Goal: Find contact information: Find contact information

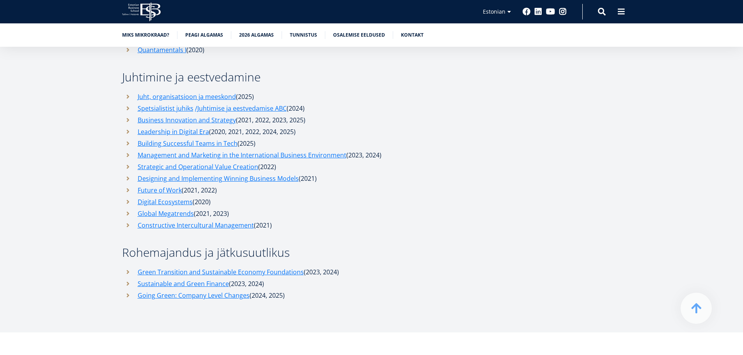
scroll to position [3043, 0]
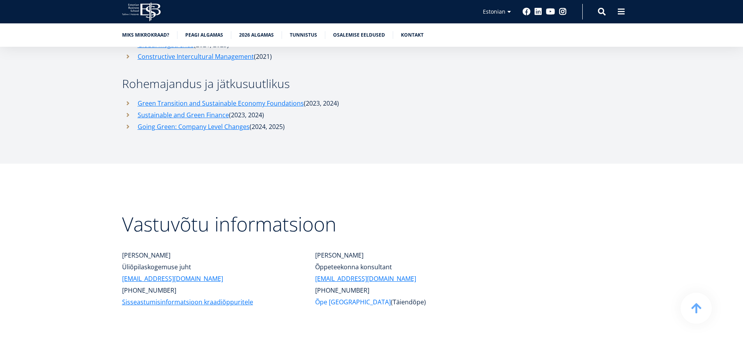
click at [339, 296] on link "Õpe Avatud Ülikoolis" at bounding box center [353, 302] width 76 height 12
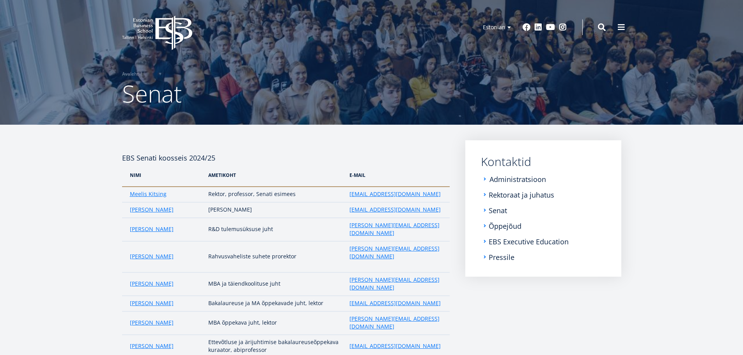
click at [503, 181] on link "Administratsioon" at bounding box center [518, 180] width 57 height 8
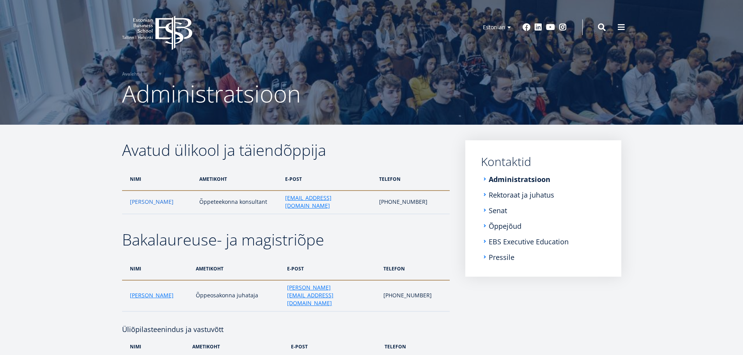
click at [145, 200] on link "Kadri Osula" at bounding box center [152, 202] width 44 height 8
click at [504, 177] on link "Administratsioon" at bounding box center [521, 180] width 62 height 8
click at [502, 196] on link "Rektoraat ja juhatus" at bounding box center [523, 195] width 66 height 8
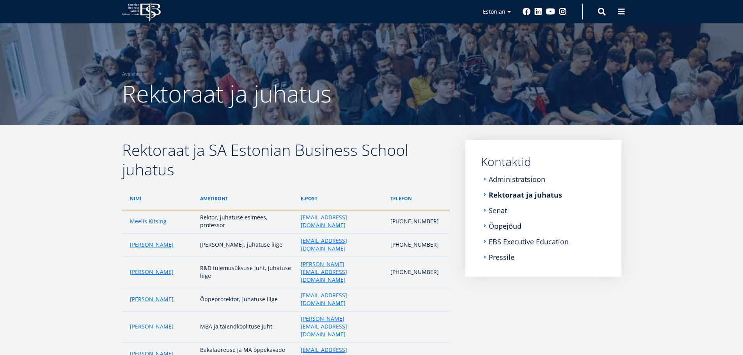
scroll to position [169, 0]
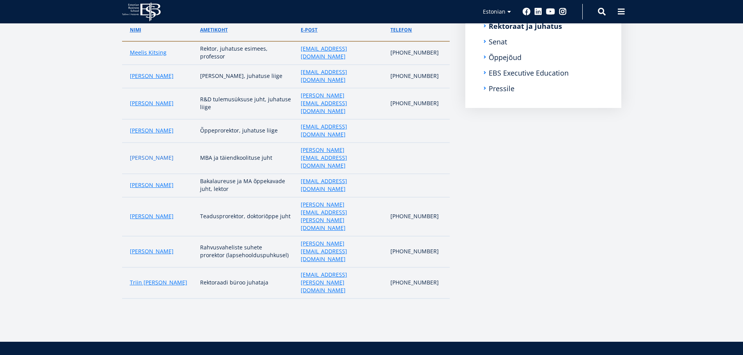
click at [141, 154] on link "[PERSON_NAME]" at bounding box center [152, 158] width 44 height 8
drag, startPoint x: 363, startPoint y: 122, endPoint x: 299, endPoint y: 122, distance: 63.6
click at [299, 143] on td "[PERSON_NAME][EMAIL_ADDRESS][DOMAIN_NAME]" at bounding box center [342, 158] width 90 height 31
copy link "[PERSON_NAME][EMAIL_ADDRESS][DOMAIN_NAME]"
drag, startPoint x: 245, startPoint y: 119, endPoint x: 202, endPoint y: 119, distance: 43.3
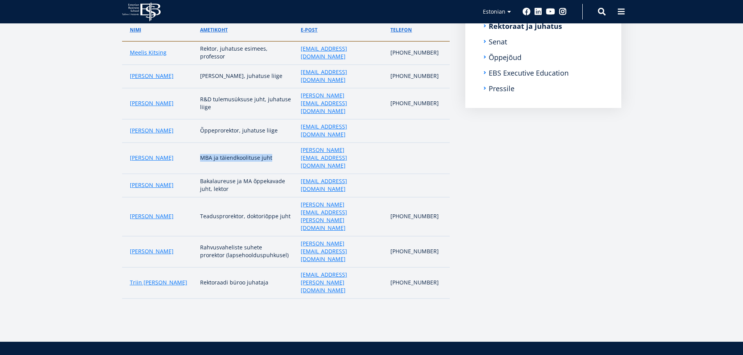
click at [202, 143] on td "MBA ja täiendkoolituse juht" at bounding box center [246, 158] width 101 height 31
copy td "MBA ja täiendkoolituse juht"
drag, startPoint x: 363, startPoint y: 121, endPoint x: 298, endPoint y: 118, distance: 65.6
click at [298, 143] on td "[PERSON_NAME][EMAIL_ADDRESS][DOMAIN_NAME]" at bounding box center [342, 158] width 90 height 31
copy link "[PERSON_NAME][EMAIL_ADDRESS][DOMAIN_NAME]"
